Goal: Transaction & Acquisition: Book appointment/travel/reservation

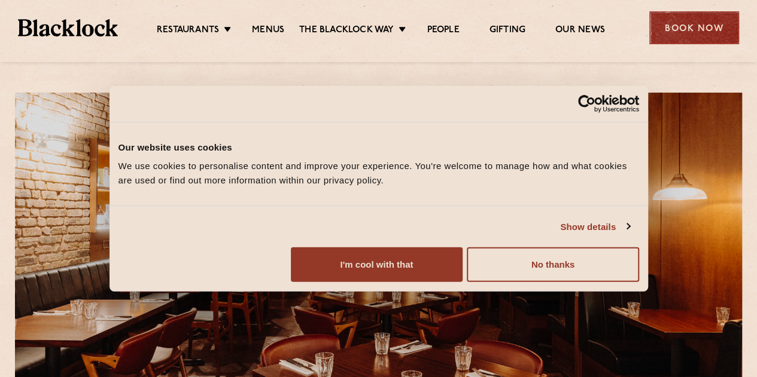
click at [696, 23] on div "Book Now" at bounding box center [694, 27] width 90 height 33
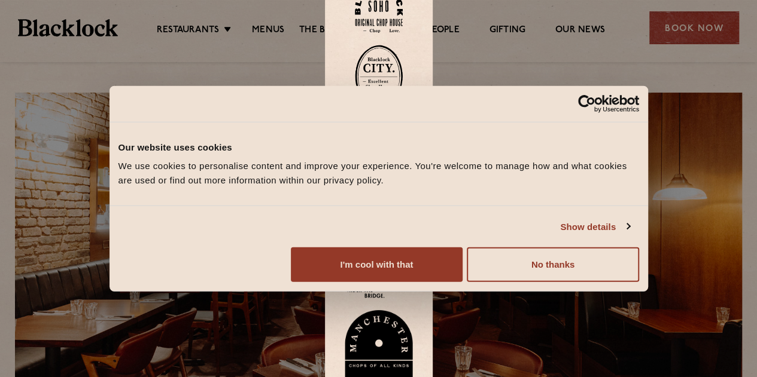
click at [383, 201] on img at bounding box center [379, 198] width 72 height 39
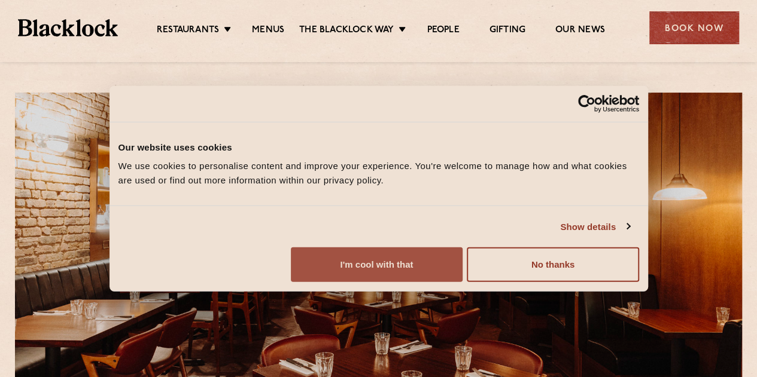
click at [462, 282] on button "I'm cool with that" at bounding box center [377, 265] width 172 height 35
